Goal: Task Accomplishment & Management: Use online tool/utility

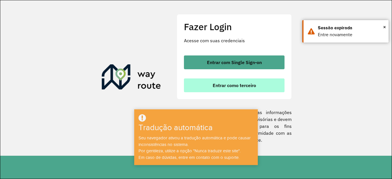
click at [208, 82] on button "Entrar como terceiro" at bounding box center [234, 85] width 100 height 14
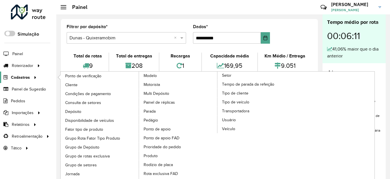
click at [30, 77] on div at bounding box center [34, 77] width 9 height 6
click at [212, 106] on ul "Ponto de verificação Cliente Condições de pagamento Consulta de setores Depósit…" at bounding box center [134, 129] width 158 height 116
click at [239, 106] on link "Tipo de veículo" at bounding box center [256, 102] width 79 height 9
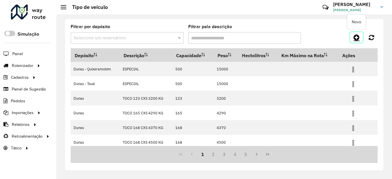
click at [357, 35] on icon at bounding box center [356, 37] width 6 height 7
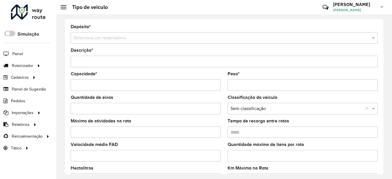
click at [152, 40] on input "text" at bounding box center [217, 38] width 289 height 7
